Goal: Transaction & Acquisition: Subscribe to service/newsletter

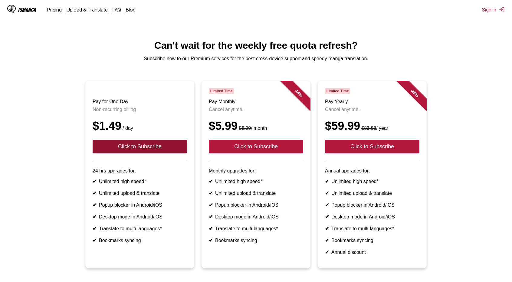
click at [159, 153] on button "Click to Subscribe" at bounding box center [140, 147] width 94 height 14
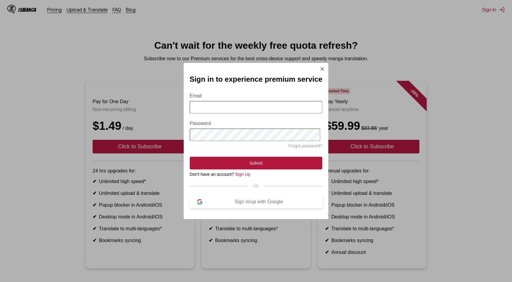
click at [253, 204] on div "Sign in/up with Google" at bounding box center [258, 201] width 113 height 5
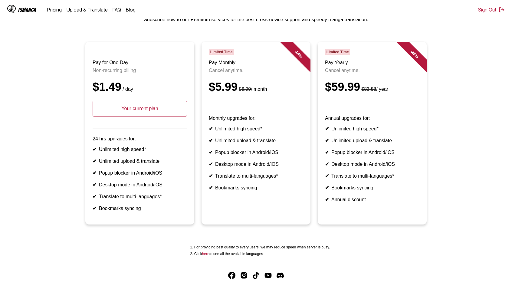
scroll to position [60, 0]
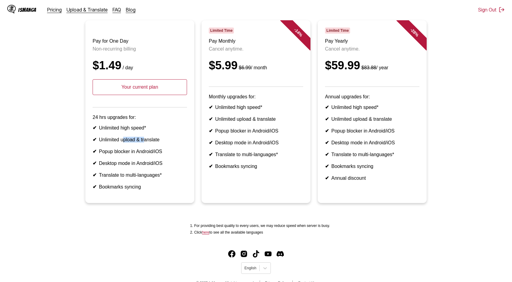
drag, startPoint x: 154, startPoint y: 151, endPoint x: 122, endPoint y: 151, distance: 32.7
click at [122, 142] on li "✔ Unlimited upload & translate" at bounding box center [140, 140] width 94 height 6
drag, startPoint x: 85, startPoint y: 151, endPoint x: 180, endPoint y: 151, distance: 94.9
click at [180, 151] on article "Pay for One Day Non-recurring billing $1.49 / day Your current plan 24 hrs upgr…" at bounding box center [139, 111] width 109 height 183
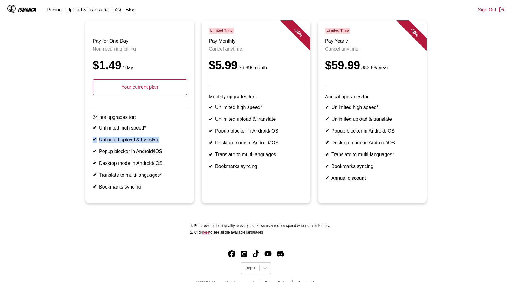
click at [180, 142] on li "✔ Unlimited upload & translate" at bounding box center [140, 140] width 94 height 6
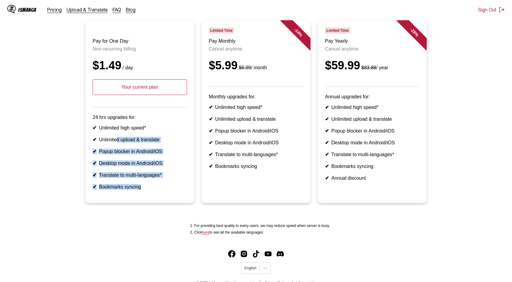
drag, startPoint x: 145, startPoint y: 191, endPoint x: 117, endPoint y: 142, distance: 56.6
click at [117, 142] on article "Pay for One Day Non-recurring billing $1.49 / day Your current plan 24 hrs upgr…" at bounding box center [139, 111] width 109 height 183
click at [117, 142] on ul "✔ Unlimited high speed* ✔ Unlimited upload & translate ✔ Popup blocker in Andro…" at bounding box center [140, 157] width 94 height 65
